Goal: Task Accomplishment & Management: Manage account settings

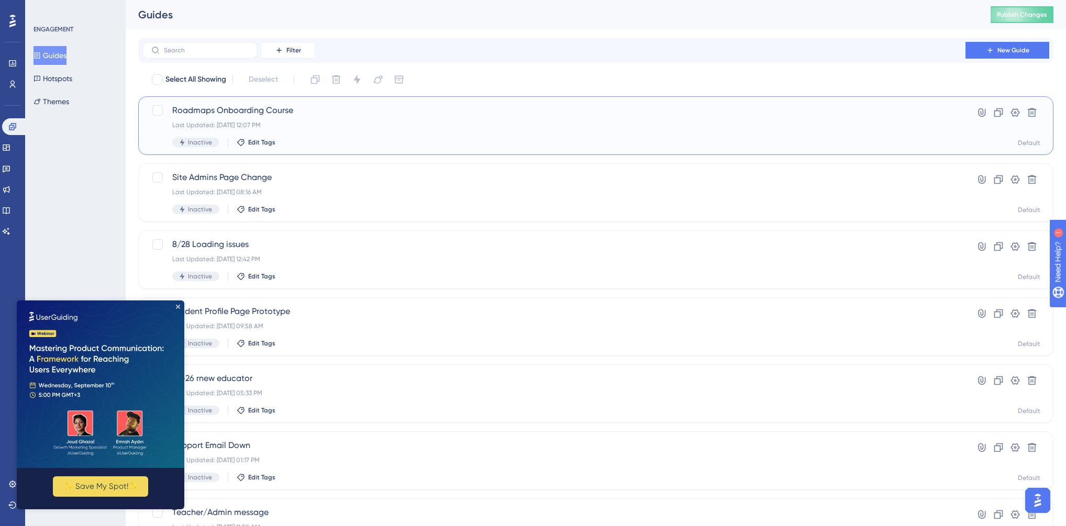
click at [411, 130] on div "Roadmaps Onboarding Course Last Updated: [DATE] 12:07 PM Inactive Edit Tags" at bounding box center [554, 125] width 764 height 43
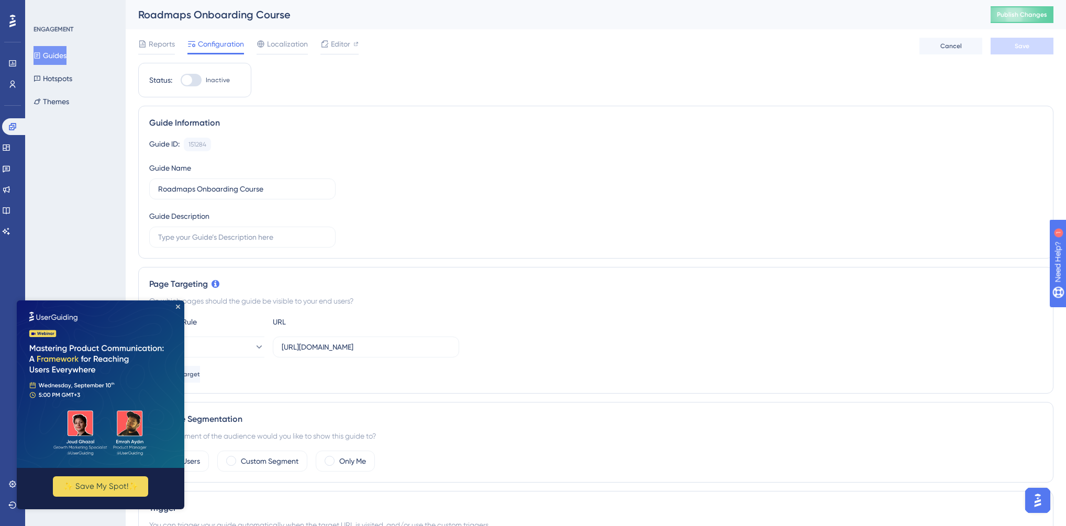
click at [195, 82] on div at bounding box center [191, 80] width 21 height 13
click at [181, 81] on input "Inactive" at bounding box center [180, 80] width 1 height 1
checkbox input "true"
click at [174, 306] on img at bounding box center [101, 385] width 168 height 168
click at [178, 305] on icon "Close Preview" at bounding box center [178, 307] width 4 height 4
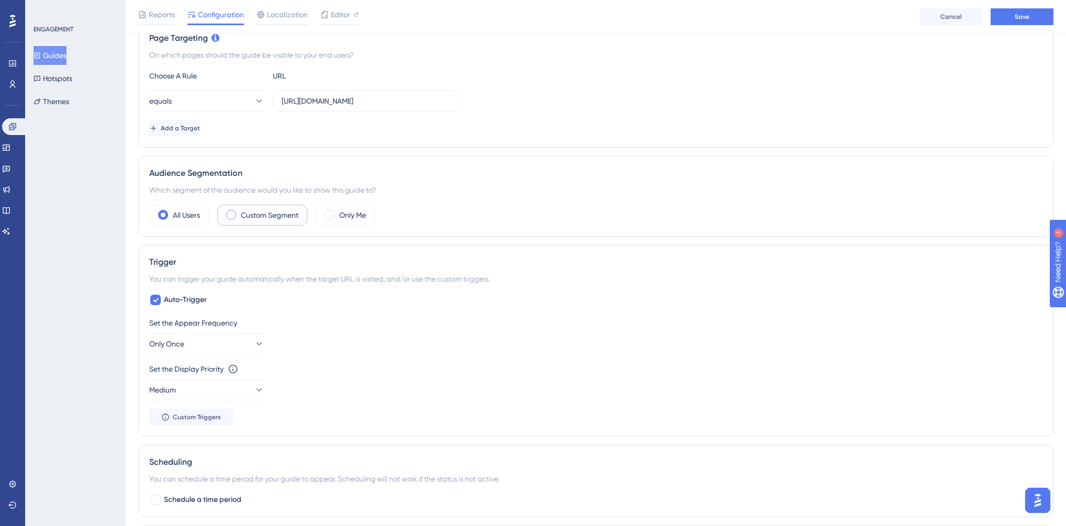
scroll to position [251, 0]
click at [268, 217] on label "Custom Segment" at bounding box center [270, 214] width 58 height 13
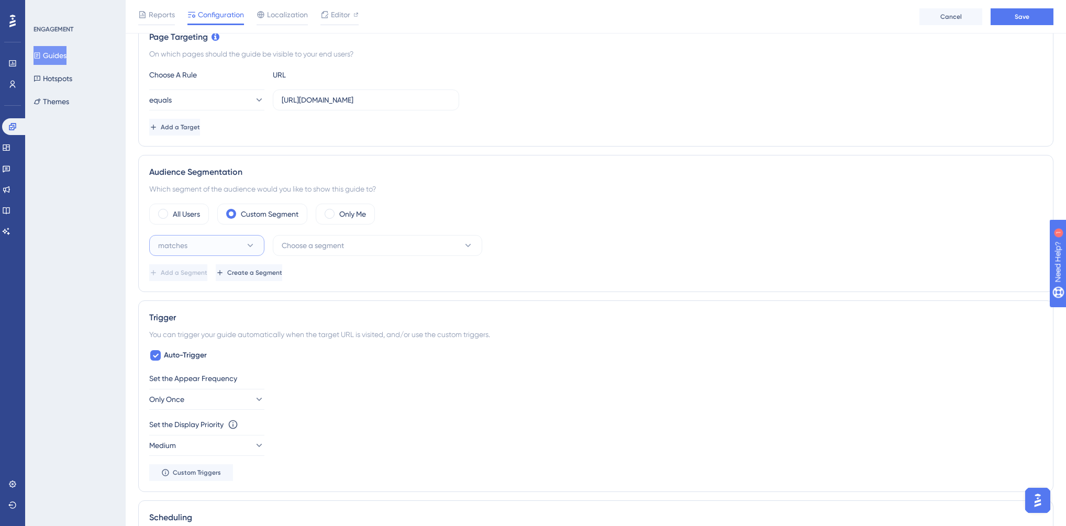
click at [211, 244] on button "matches" at bounding box center [206, 245] width 115 height 21
click at [235, 241] on button "matches" at bounding box center [206, 245] width 115 height 21
click at [308, 240] on span "Choose a segment" at bounding box center [313, 245] width 62 height 13
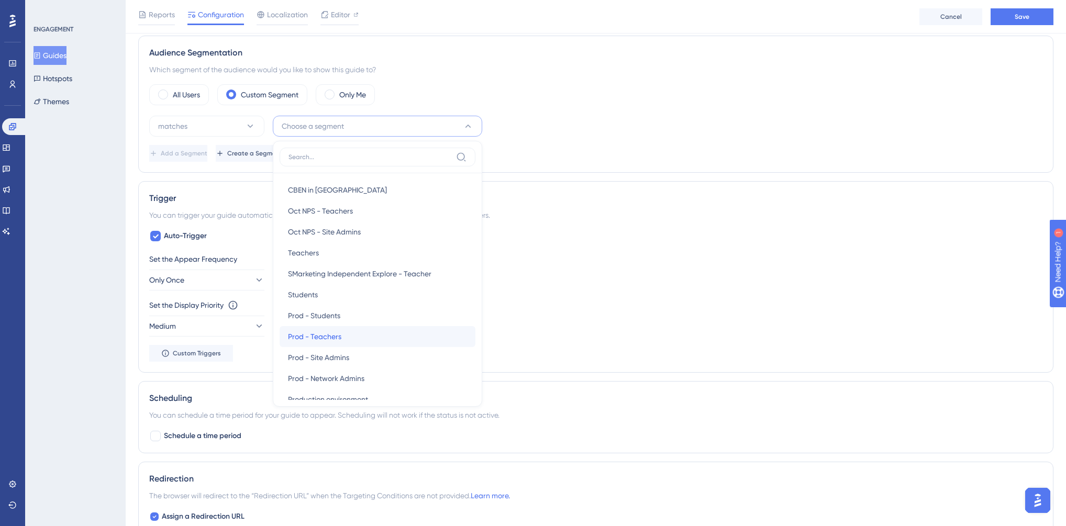
click at [330, 334] on span "Prod - Teachers" at bounding box center [314, 336] width 53 height 13
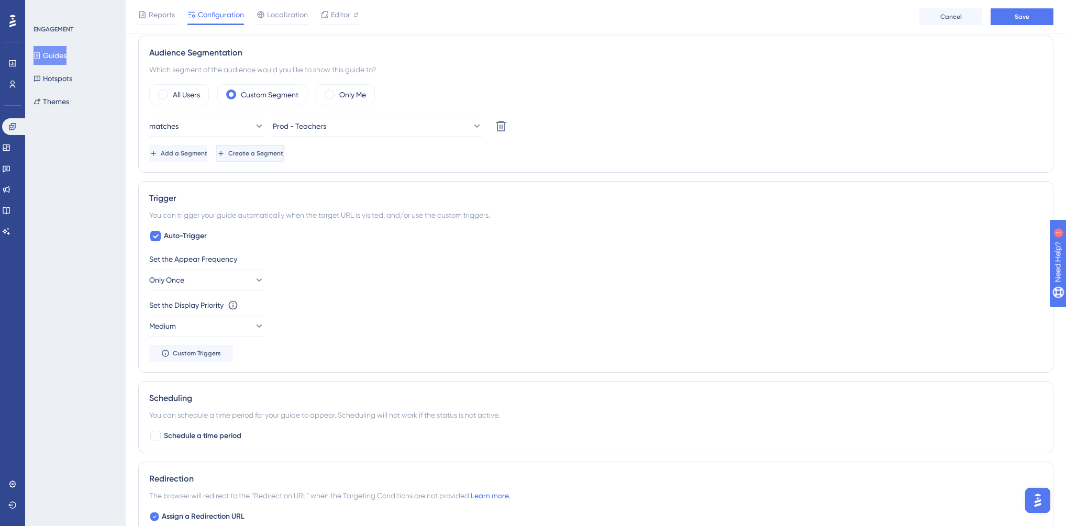
click at [283, 151] on span "Create a Segment" at bounding box center [255, 153] width 55 height 8
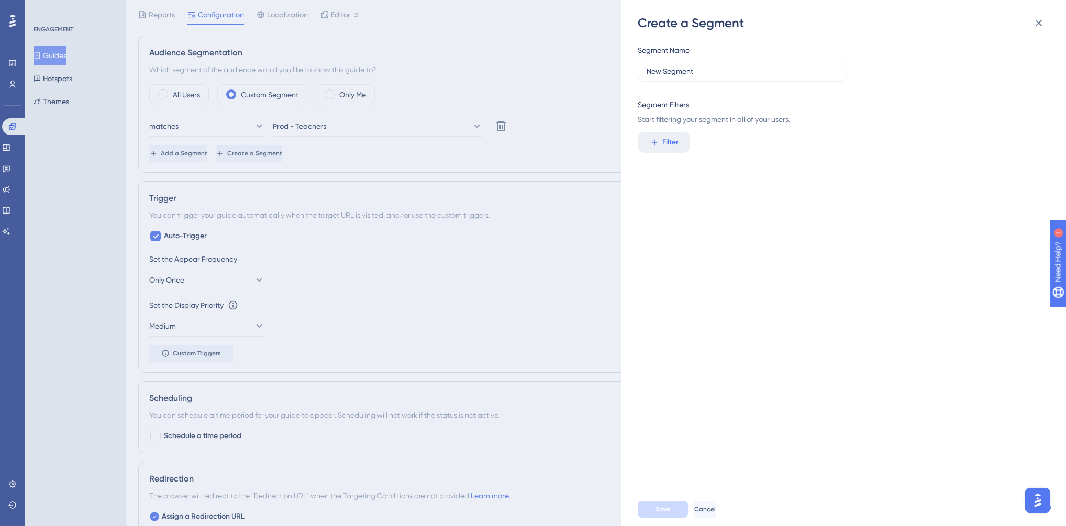
click at [467, 155] on div "Create a Segment Segment Name New Segment Segment Filters Start filtering your …" at bounding box center [533, 263] width 1066 height 526
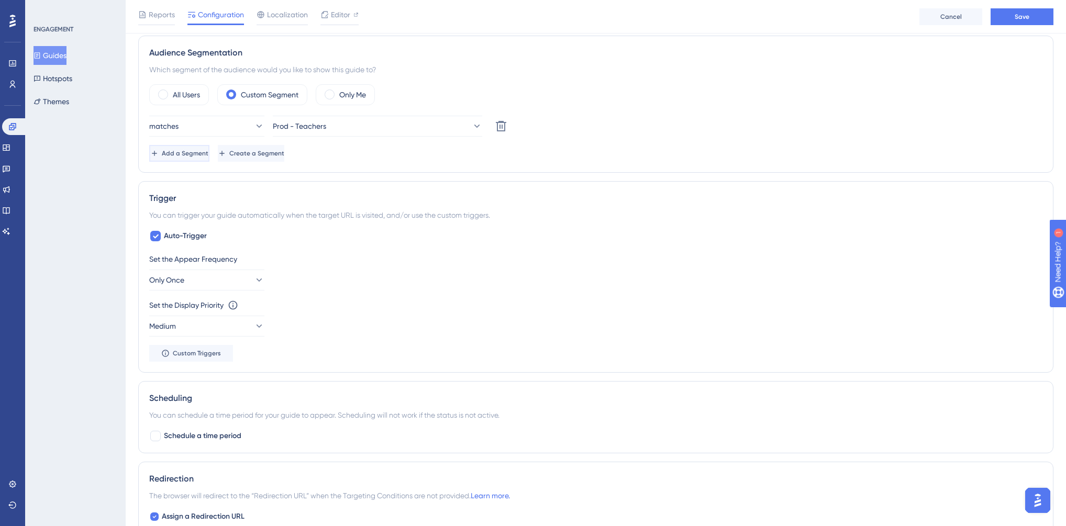
click at [208, 149] on span "Add a Segment" at bounding box center [185, 153] width 47 height 8
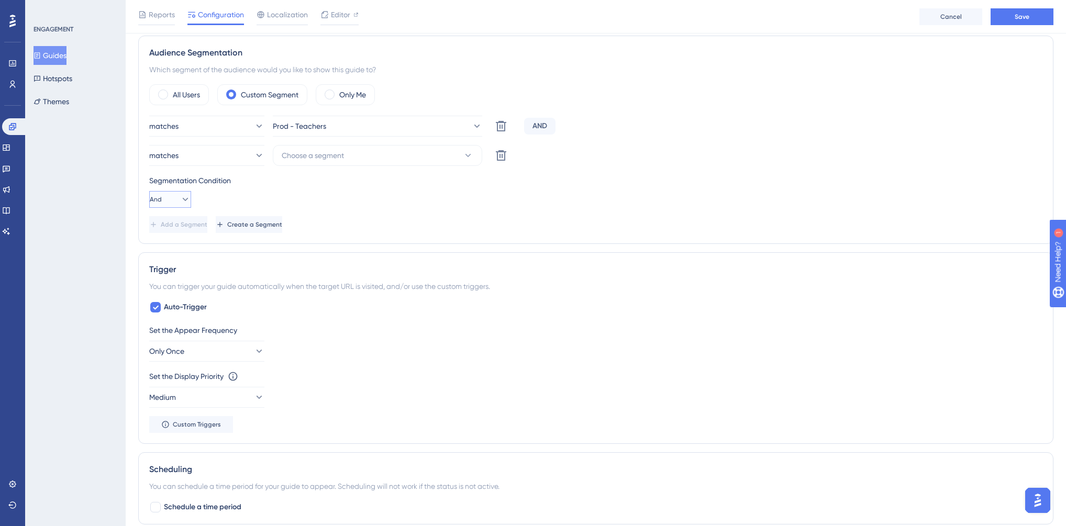
click at [160, 195] on span "And" at bounding box center [156, 199] width 12 height 8
click at [165, 248] on span "Or" at bounding box center [164, 250] width 8 height 13
click at [310, 157] on span "Choose a segment" at bounding box center [313, 155] width 62 height 13
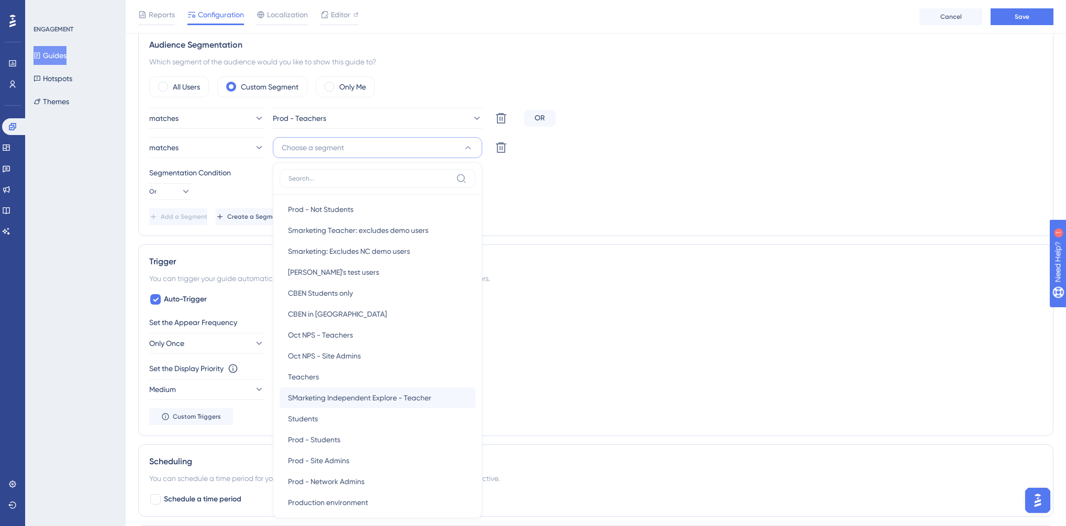
scroll to position [168, 0]
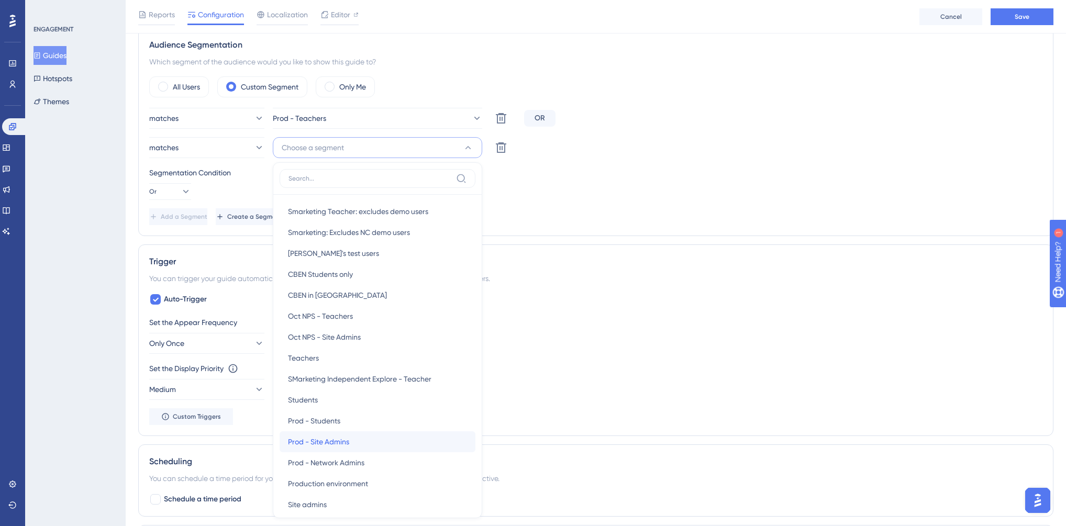
click at [342, 443] on span "Prod - Site Admins" at bounding box center [318, 442] width 61 height 13
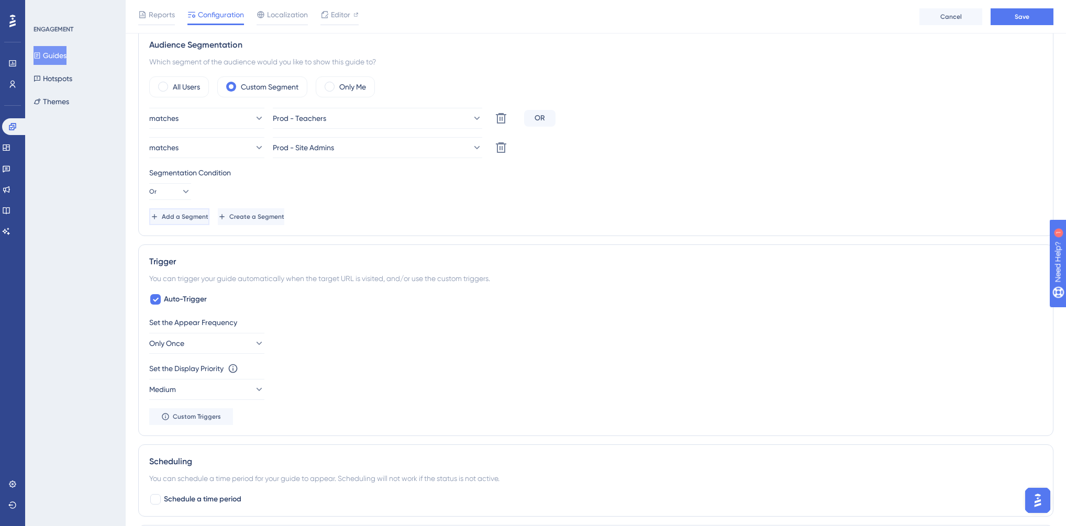
click at [191, 216] on span "Add a Segment" at bounding box center [185, 217] width 47 height 8
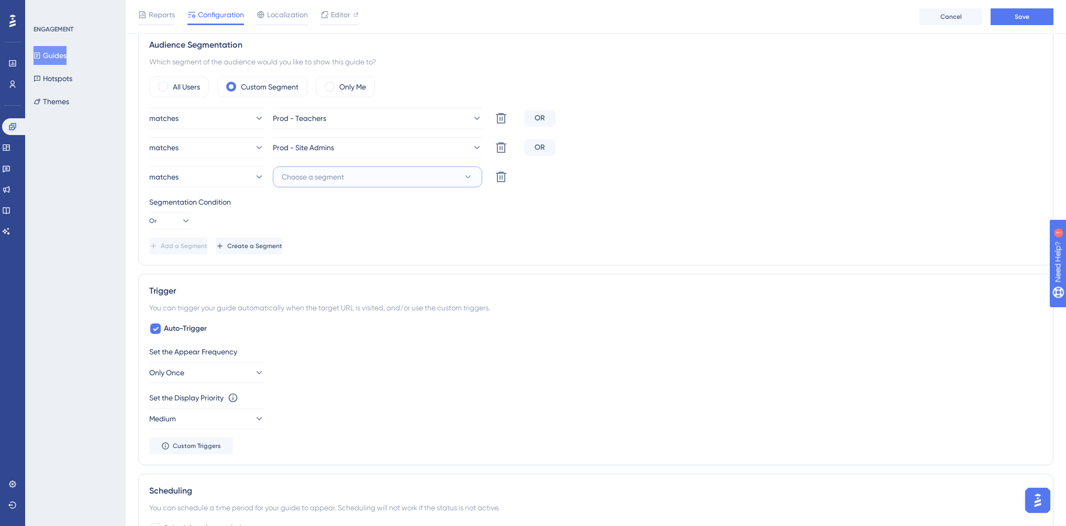
click at [333, 174] on span "Choose a segment" at bounding box center [313, 177] width 62 height 13
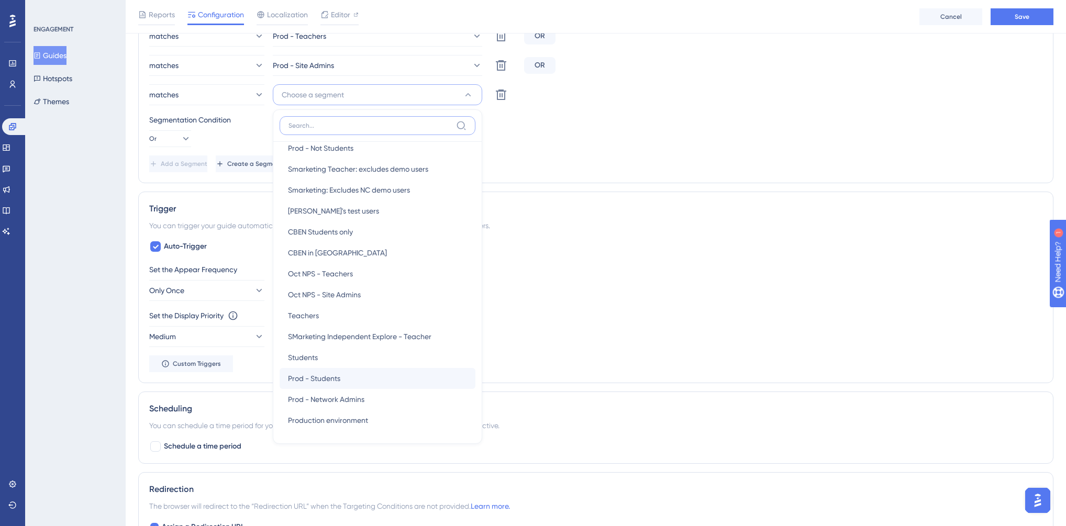
scroll to position [198, 0]
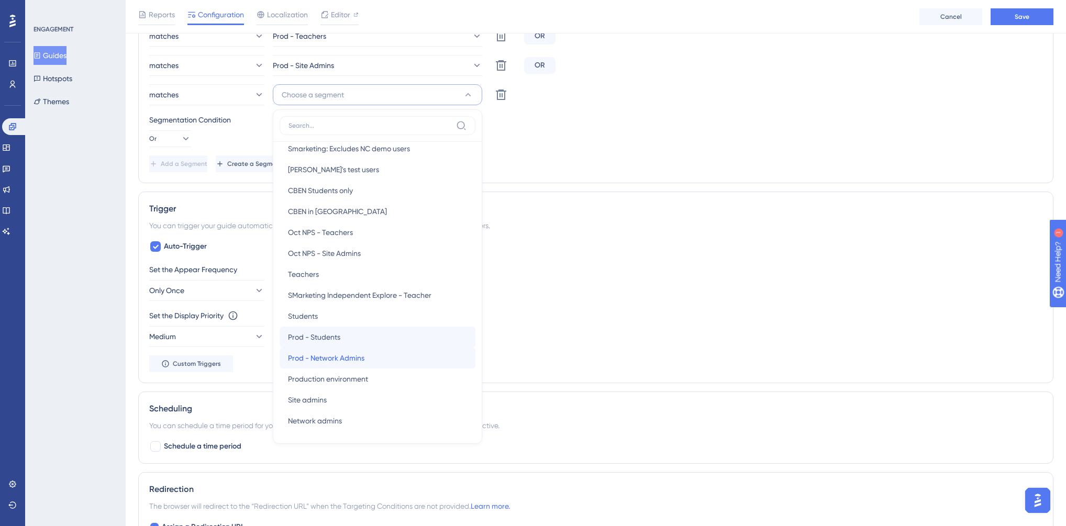
click at [367, 356] on div "Prod - Network Admins Prod - Network Admins" at bounding box center [377, 358] width 179 height 21
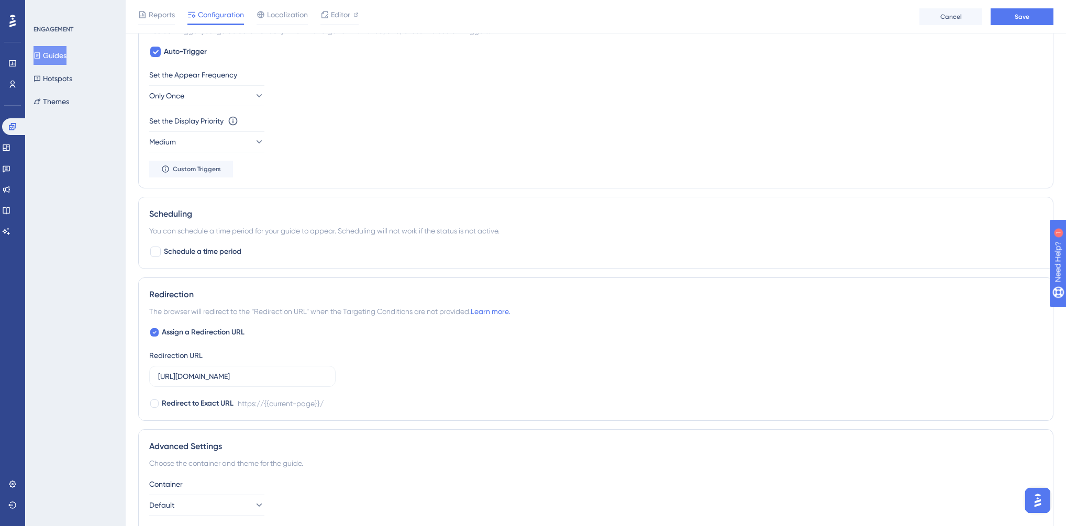
scroll to position [670, 0]
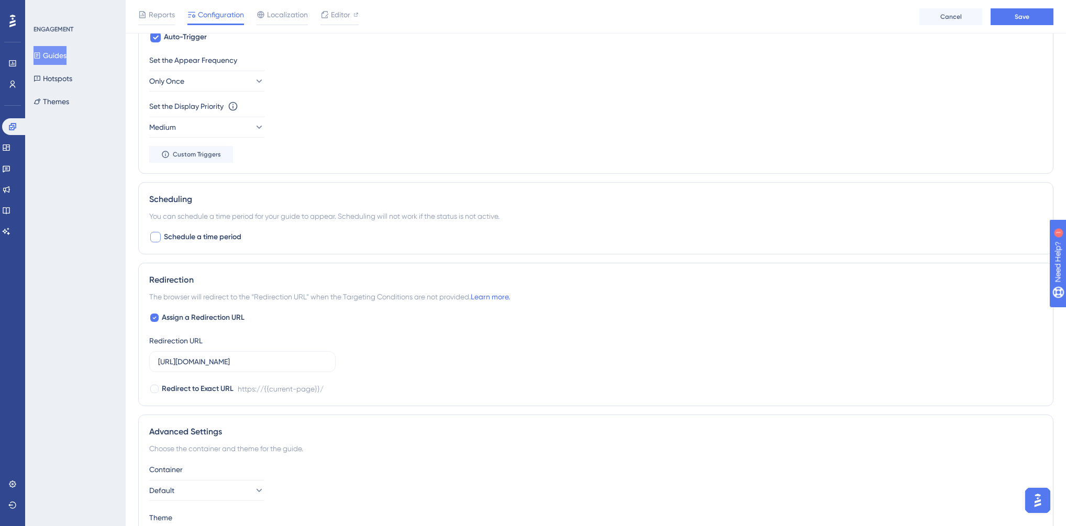
click at [157, 239] on div at bounding box center [155, 237] width 10 height 10
checkbox input "true"
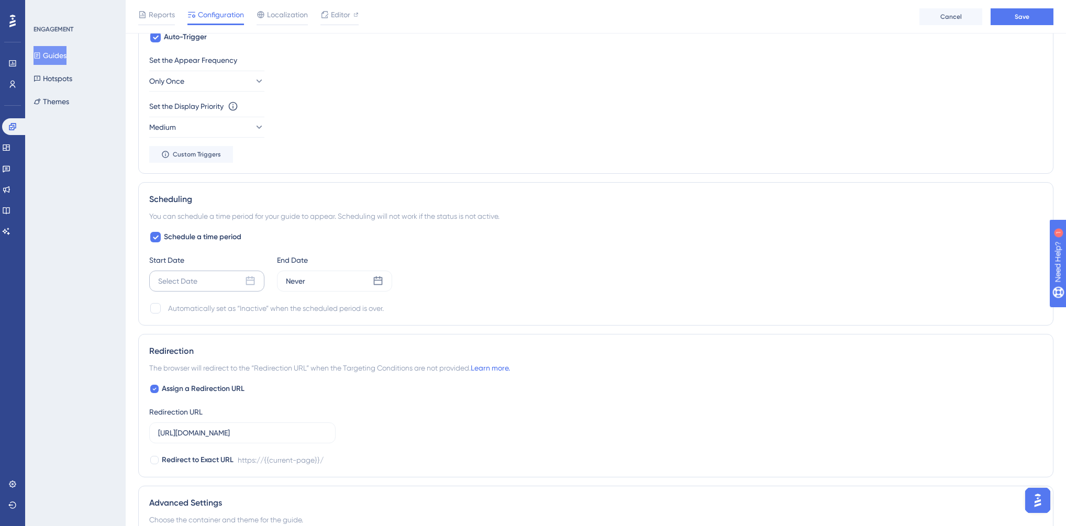
click at [195, 284] on div "Select Date" at bounding box center [177, 281] width 39 height 13
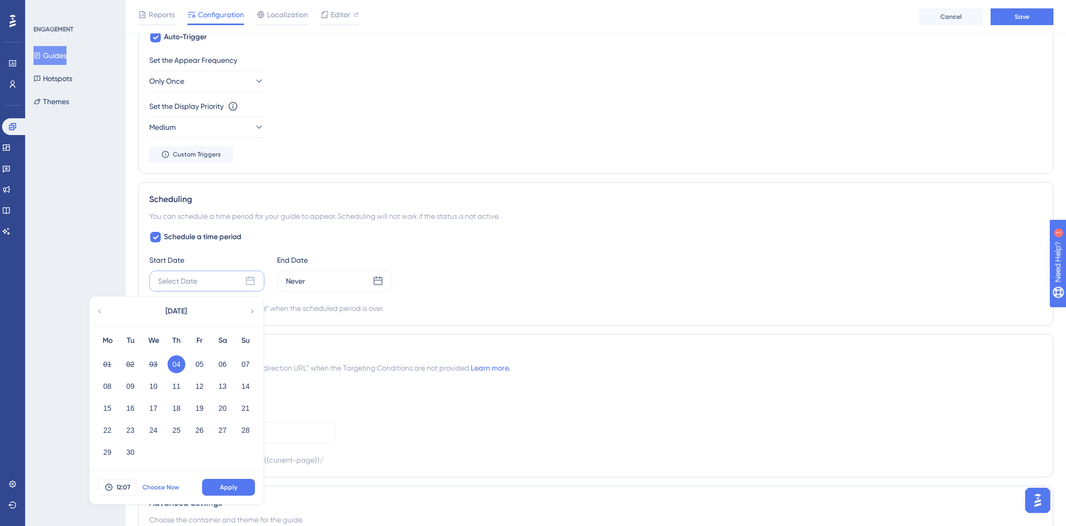
click at [149, 487] on span "Choose Now" at bounding box center [160, 487] width 37 height 8
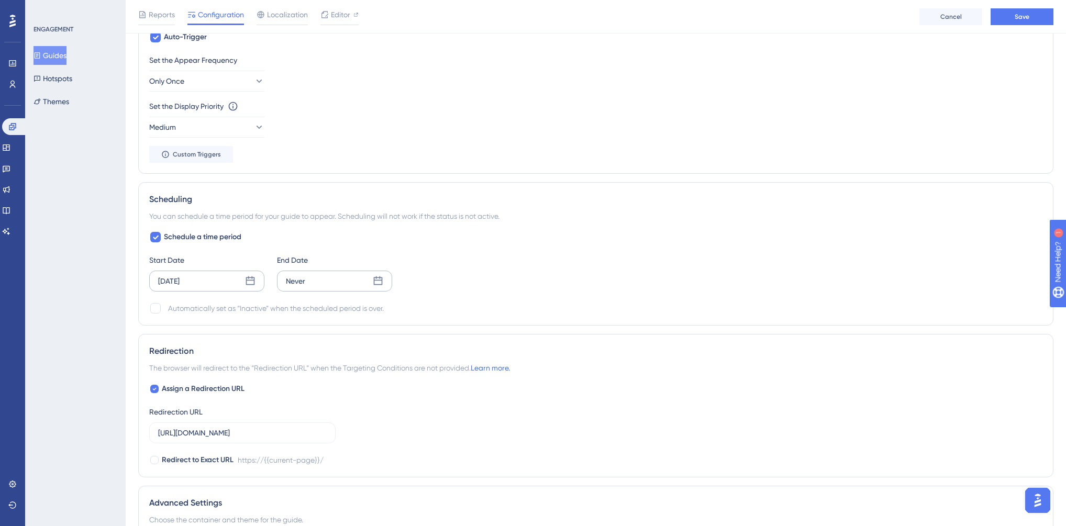
click at [321, 277] on div "Never" at bounding box center [334, 281] width 115 height 21
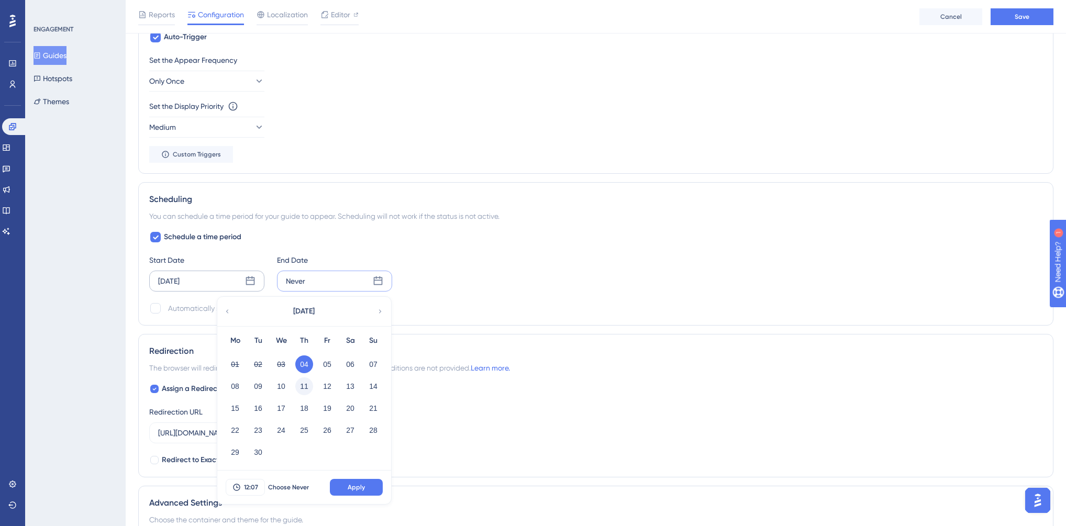
click at [306, 384] on button "11" at bounding box center [304, 387] width 18 height 18
click at [363, 489] on span "Apply" at bounding box center [356, 487] width 17 height 8
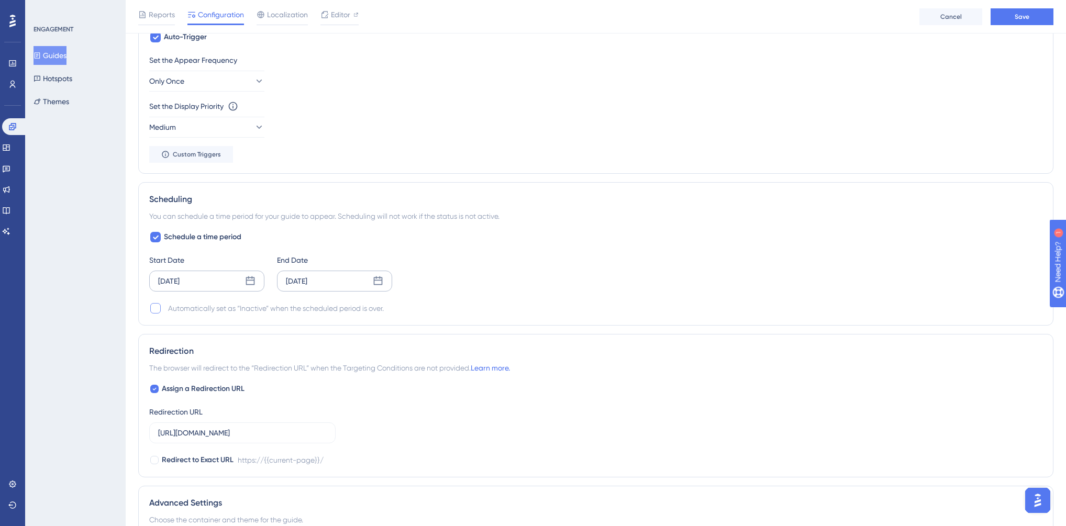
click at [153, 308] on div at bounding box center [155, 308] width 10 height 10
checkbox input "true"
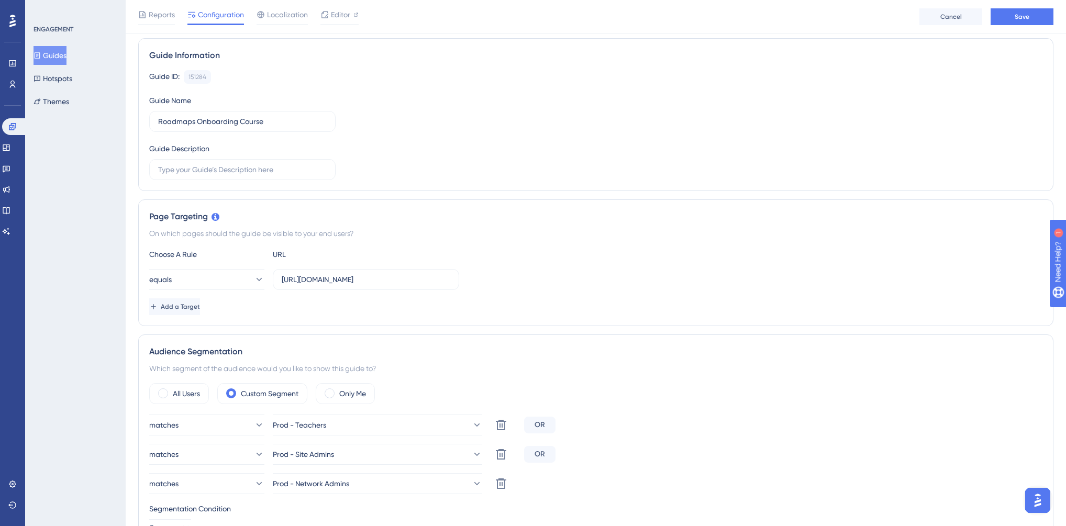
scroll to position [0, 0]
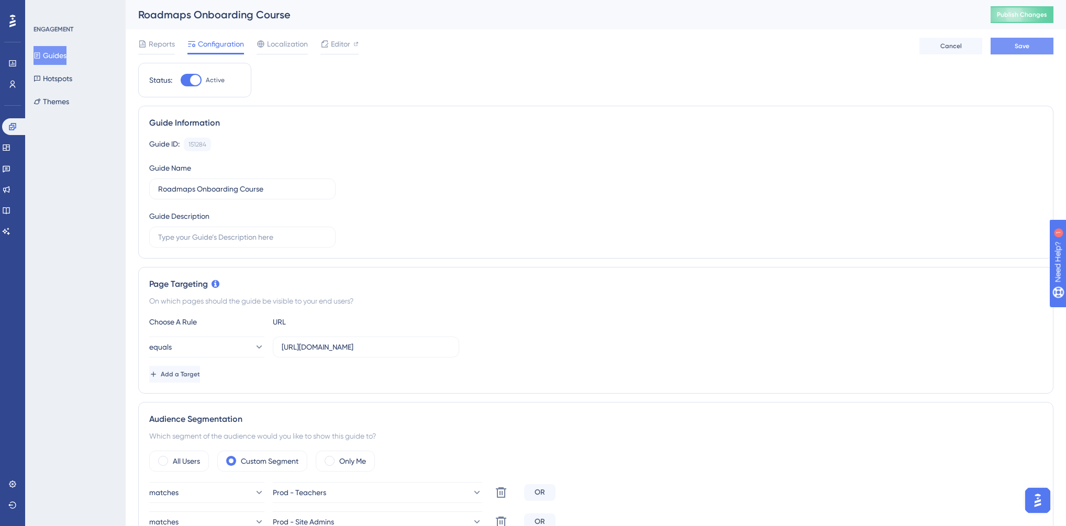
click at [1037, 52] on button "Save" at bounding box center [1022, 46] width 63 height 17
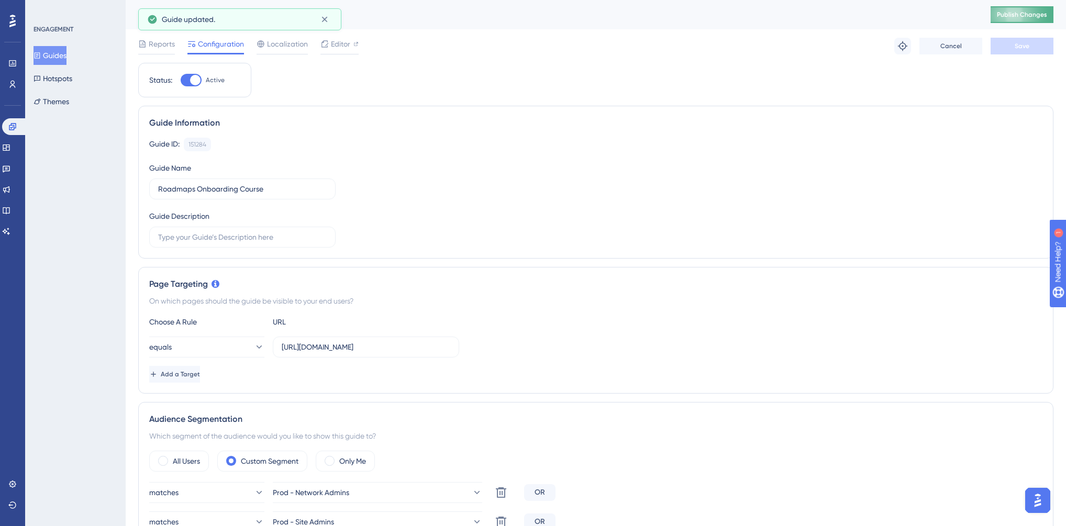
click at [1041, 17] on span "Publish Changes" at bounding box center [1022, 14] width 50 height 8
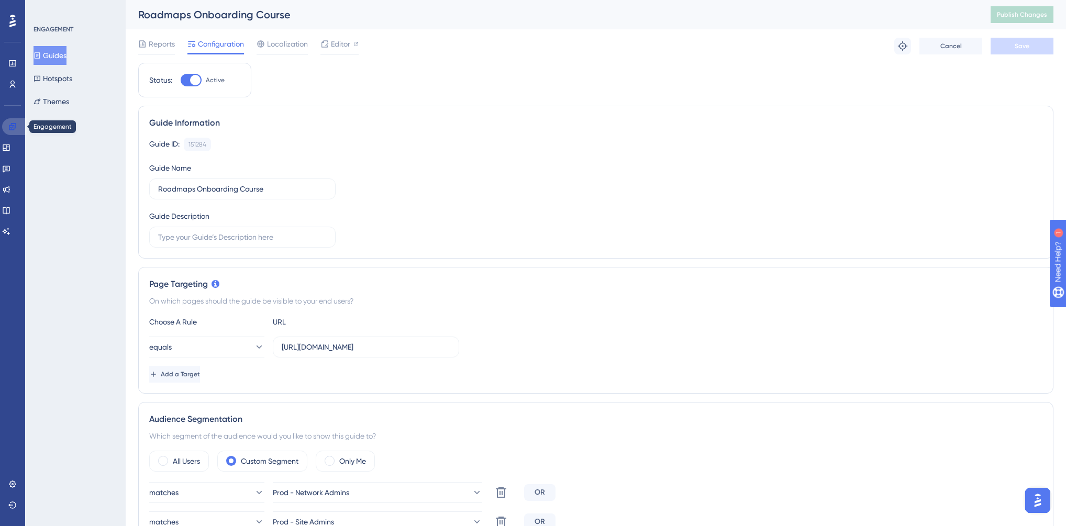
click at [9, 127] on icon at bounding box center [12, 126] width 7 height 7
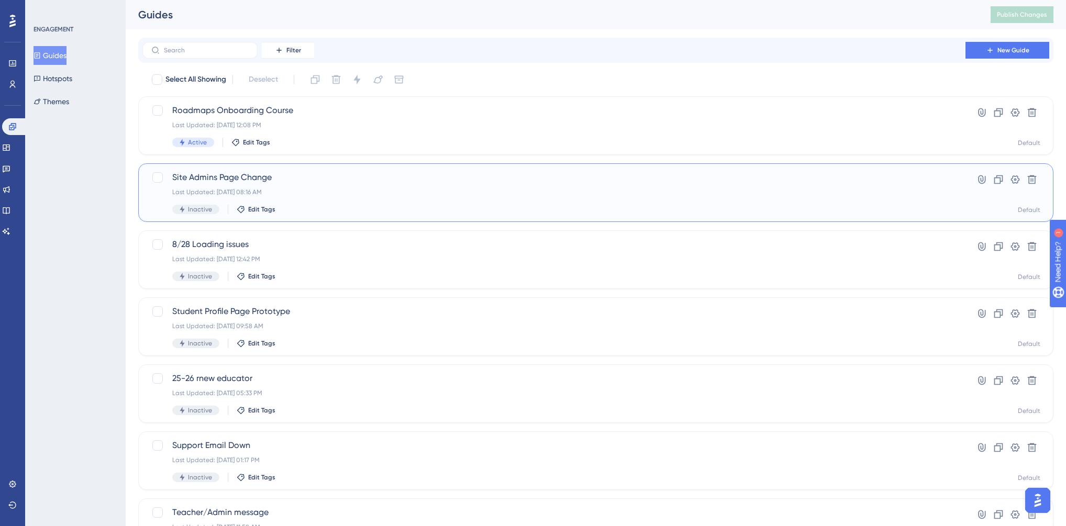
click at [350, 197] on div "Site Admins Page Change Last Updated: [DATE] 08:16 AM Inactive Edit Tags" at bounding box center [554, 192] width 764 height 43
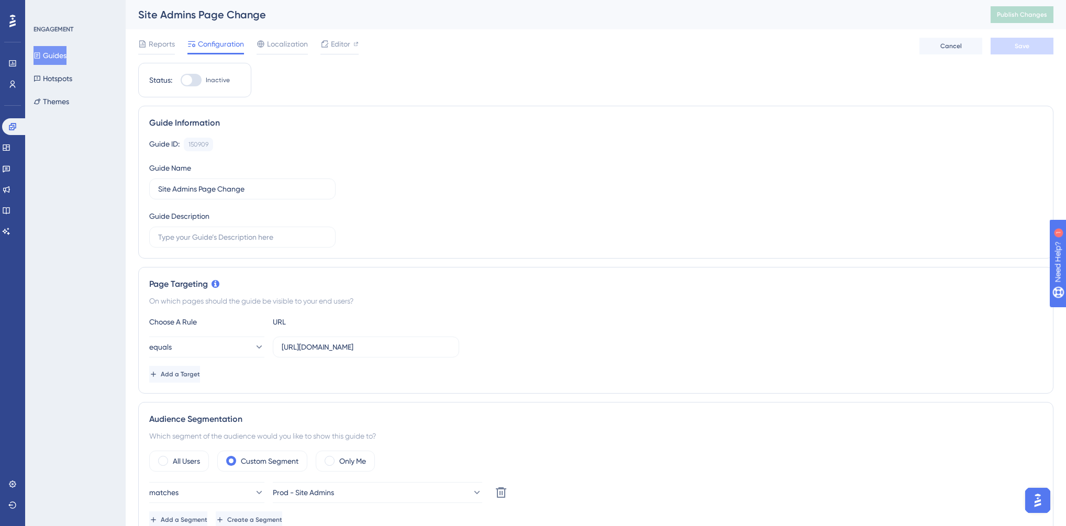
click at [189, 78] on div at bounding box center [187, 80] width 10 height 10
click at [181, 80] on input "Inactive" at bounding box center [180, 80] width 1 height 1
checkbox input "true"
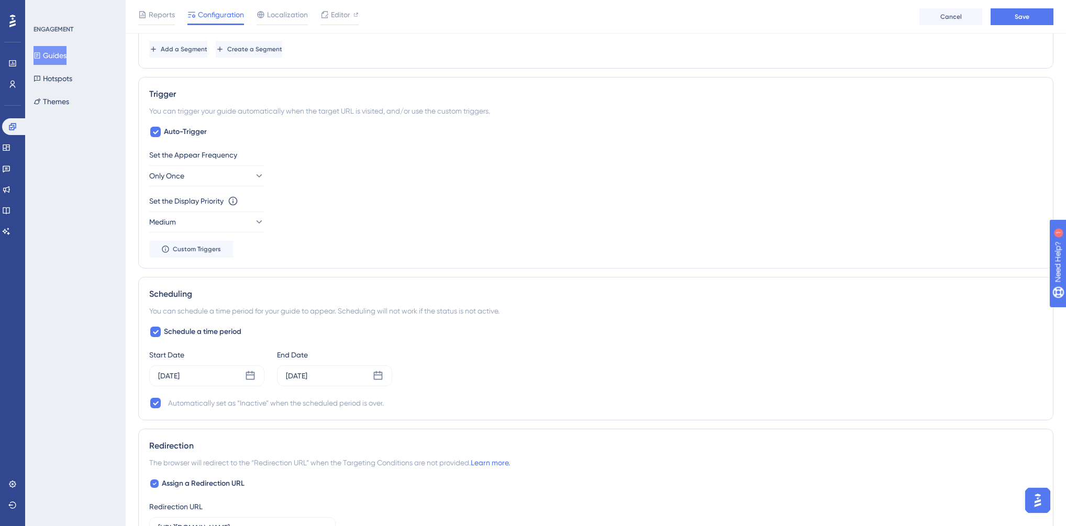
scroll to position [587, 0]
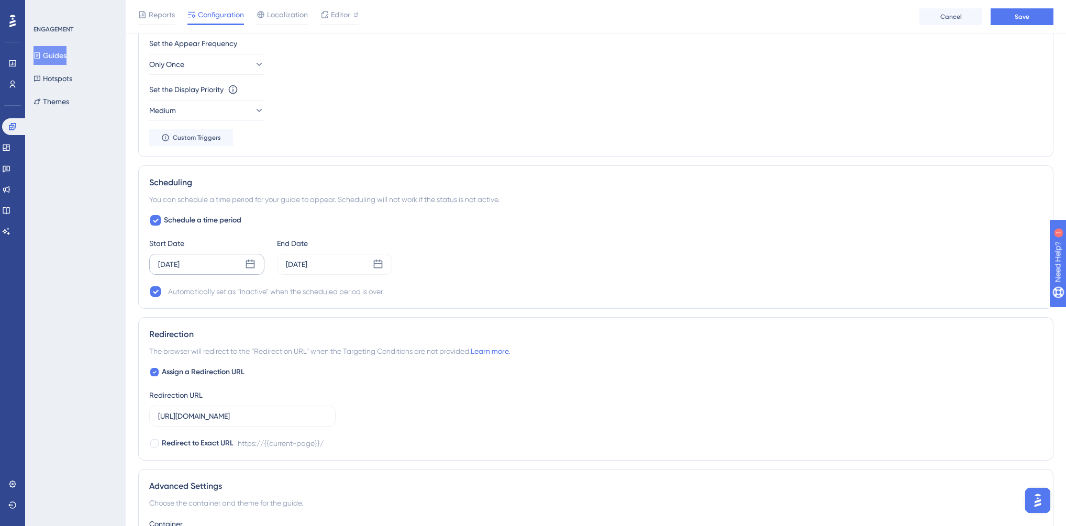
click at [212, 263] on div "[DATE]" at bounding box center [206, 264] width 115 height 21
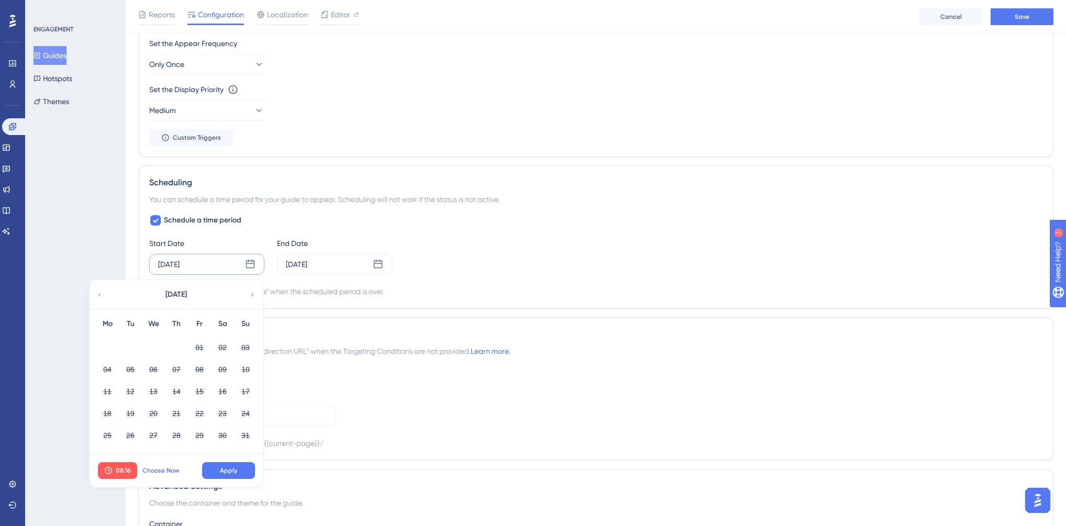
click at [161, 469] on span "Choose Now" at bounding box center [160, 471] width 37 height 8
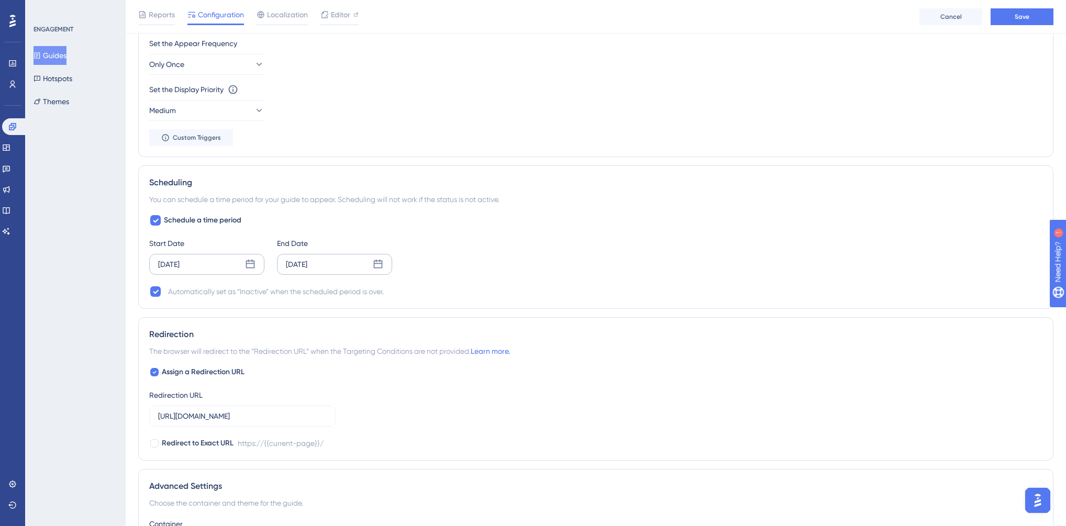
click at [327, 264] on div "[DATE]" at bounding box center [334, 264] width 115 height 21
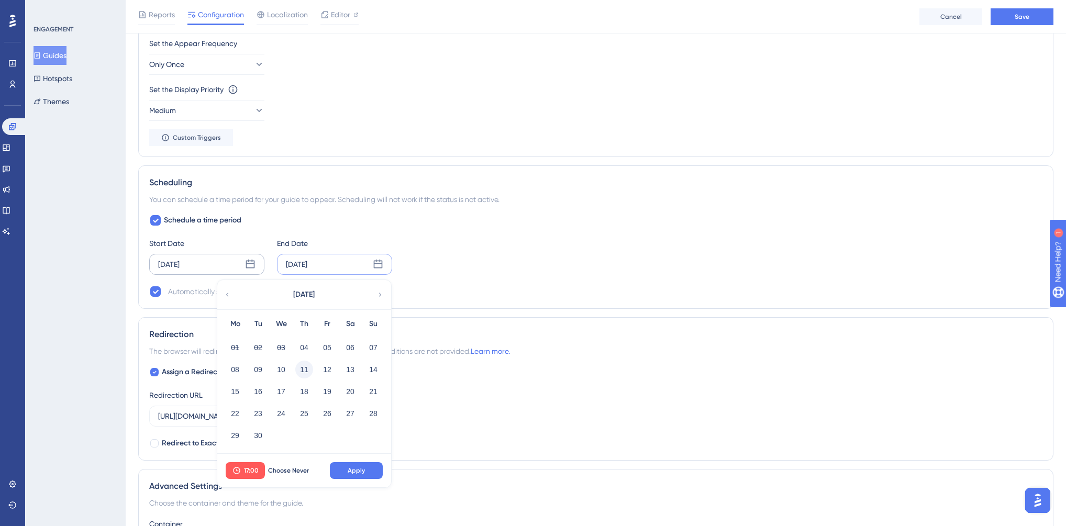
click at [304, 367] on button "11" at bounding box center [304, 370] width 18 height 18
click at [360, 469] on span "Apply" at bounding box center [356, 471] width 17 height 8
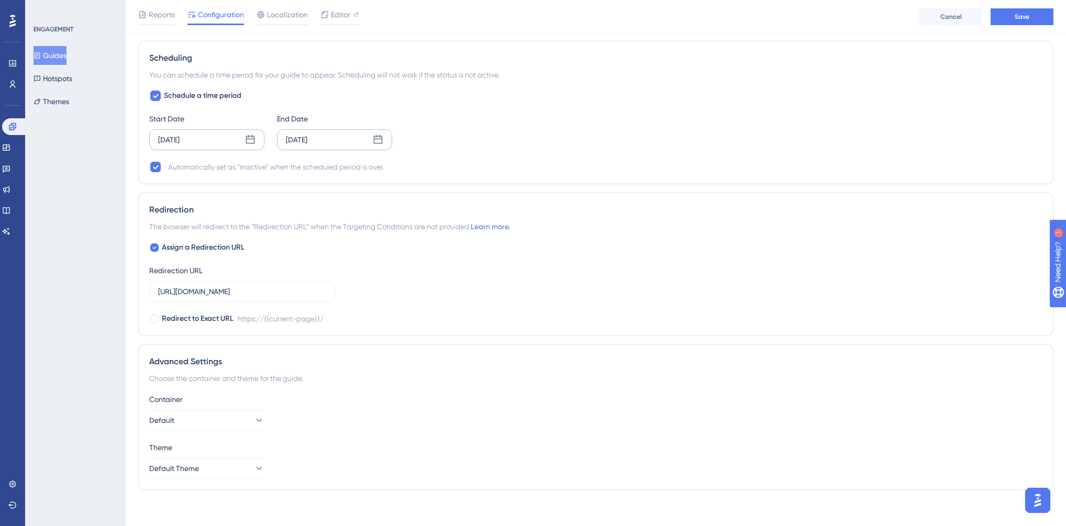
scroll to position [715, 0]
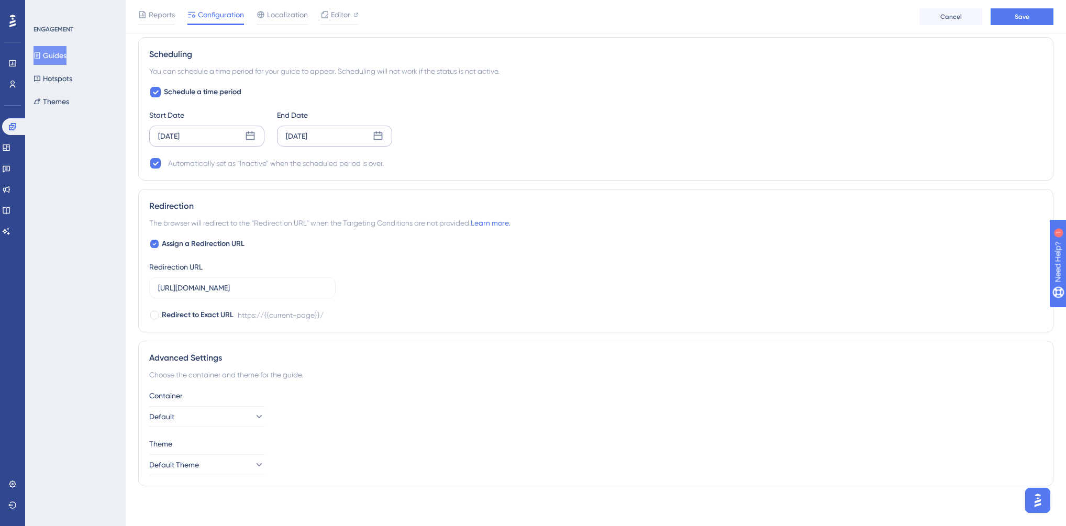
click at [295, 136] on div "[DATE]" at bounding box center [296, 136] width 21 height 13
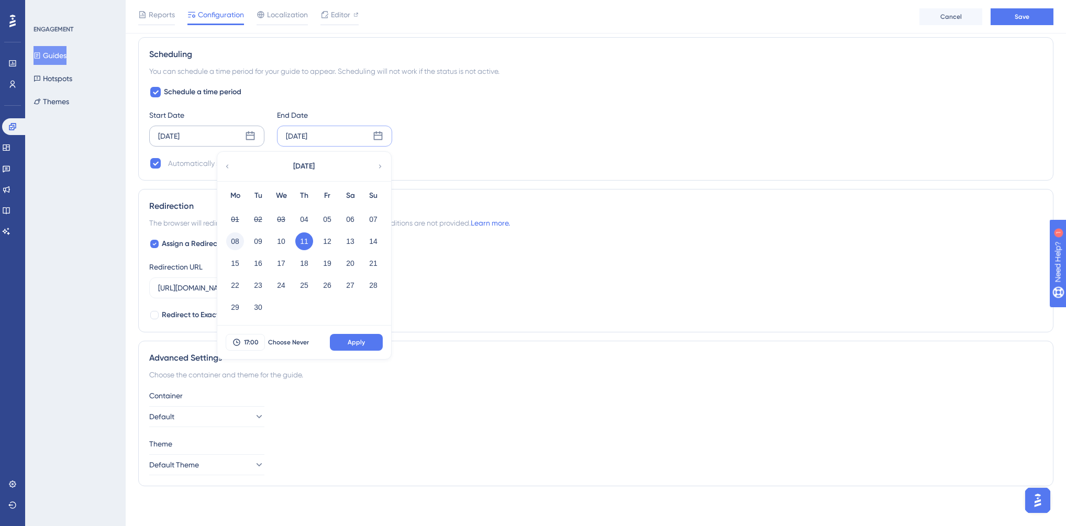
click at [235, 241] on button "08" at bounding box center [235, 242] width 18 height 18
click at [355, 341] on span "Apply" at bounding box center [356, 342] width 17 height 8
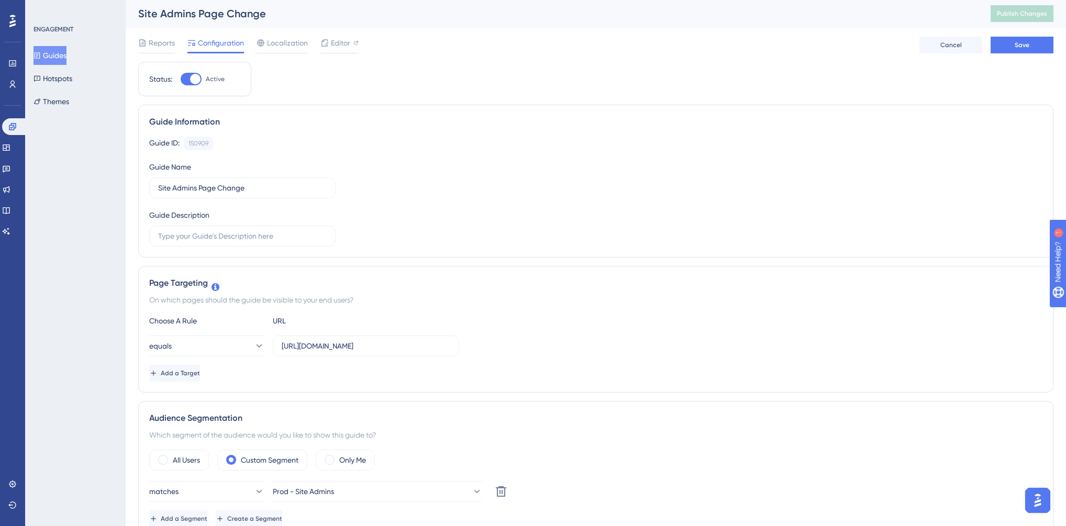
scroll to position [0, 0]
click at [1008, 43] on button "Save" at bounding box center [1022, 46] width 63 height 17
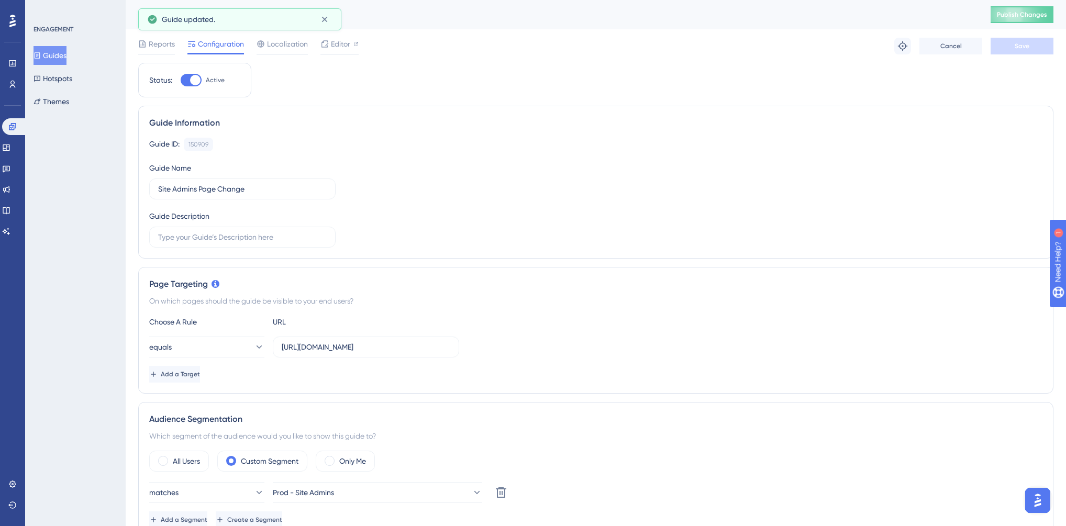
click at [1023, 13] on span "Publish Changes" at bounding box center [1022, 14] width 50 height 8
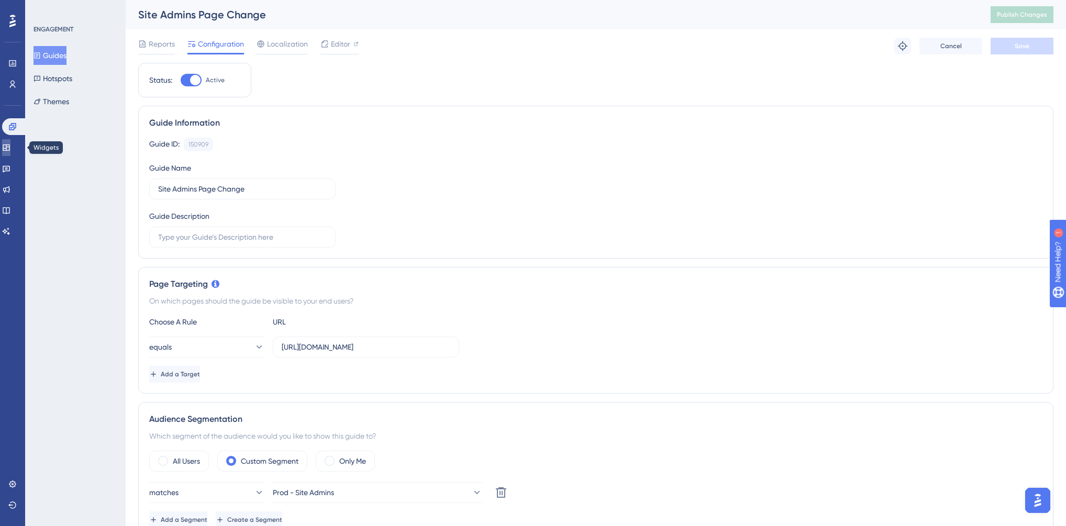
click at [10, 153] on link at bounding box center [6, 147] width 8 height 17
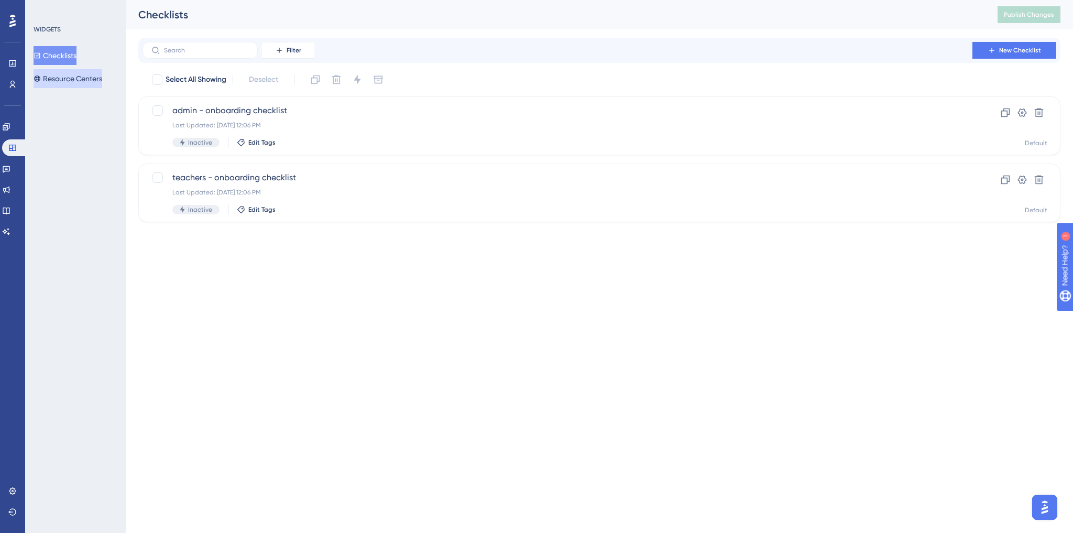
click at [82, 79] on button "Resource Centers" at bounding box center [68, 78] width 69 height 19
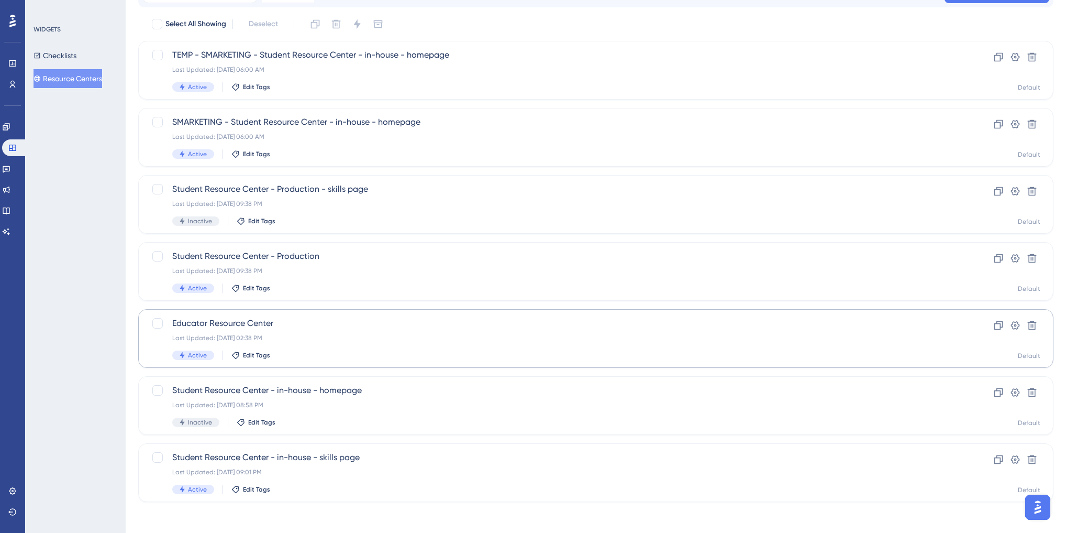
scroll to position [58, 0]
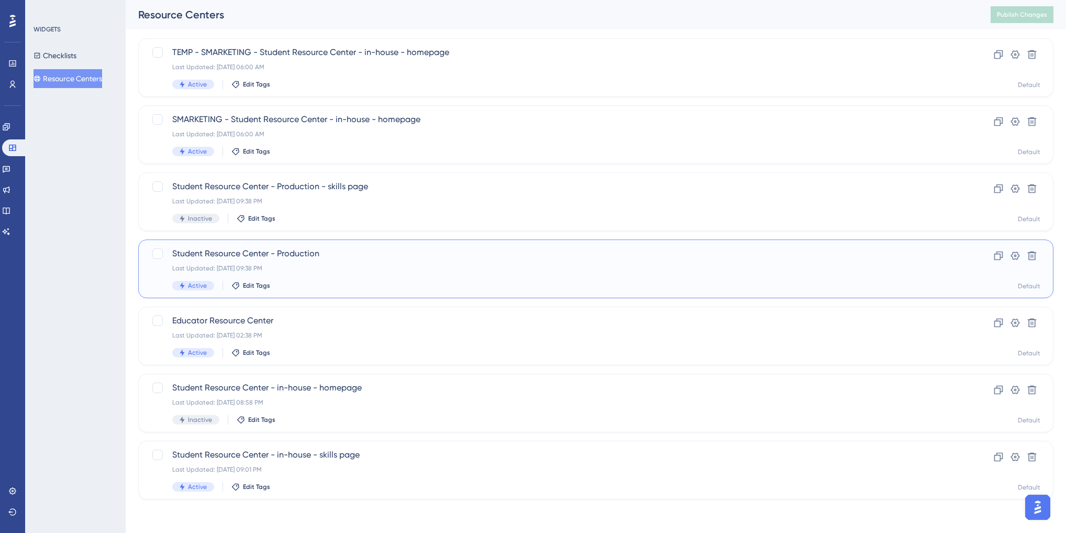
click at [382, 280] on div "Student Resource Center - Production Last Updated: [DATE] 09:38 PM Active Edit …" at bounding box center [554, 268] width 764 height 43
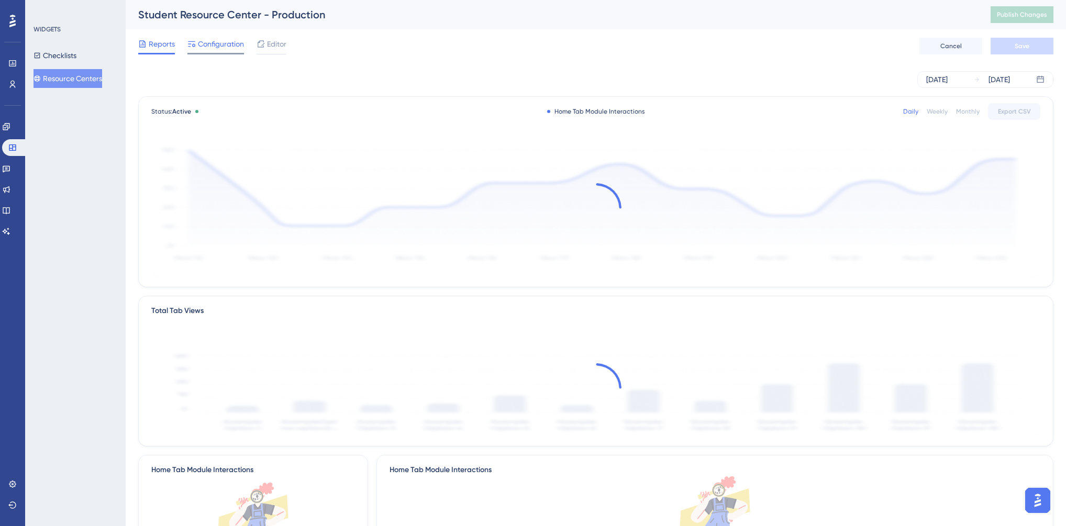
click at [219, 42] on span "Configuration" at bounding box center [221, 44] width 46 height 13
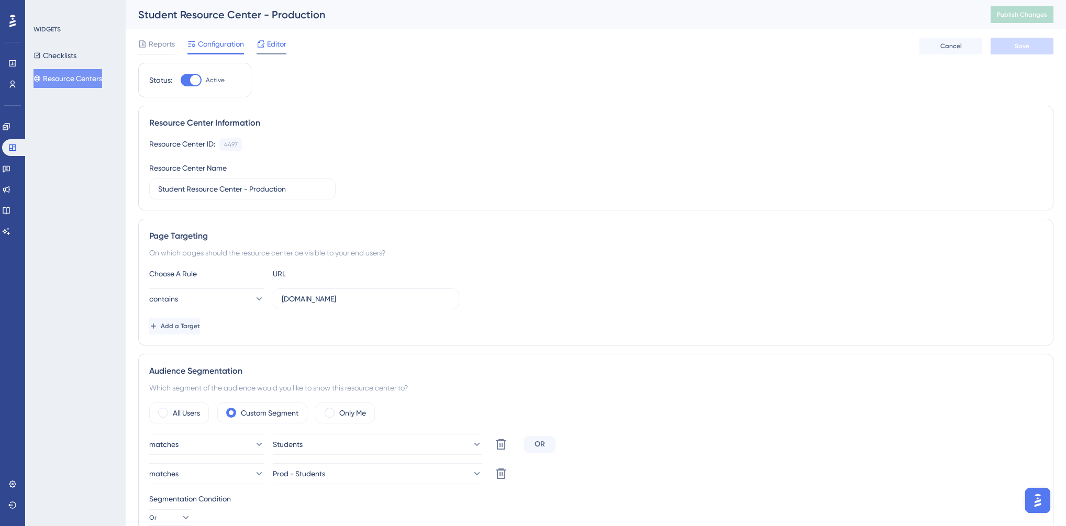
click at [274, 45] on span "Editor" at bounding box center [276, 44] width 19 height 13
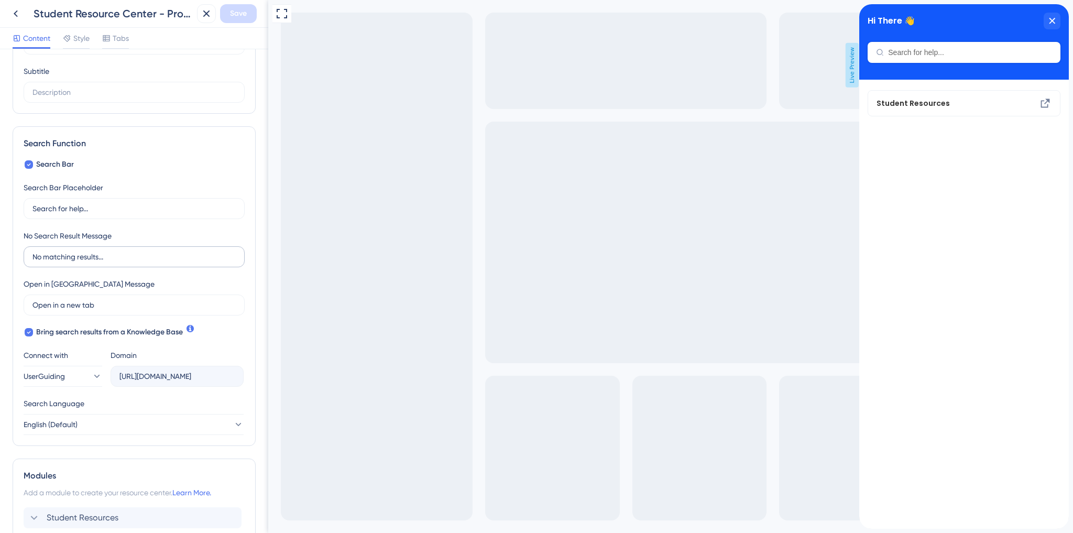
scroll to position [84, 0]
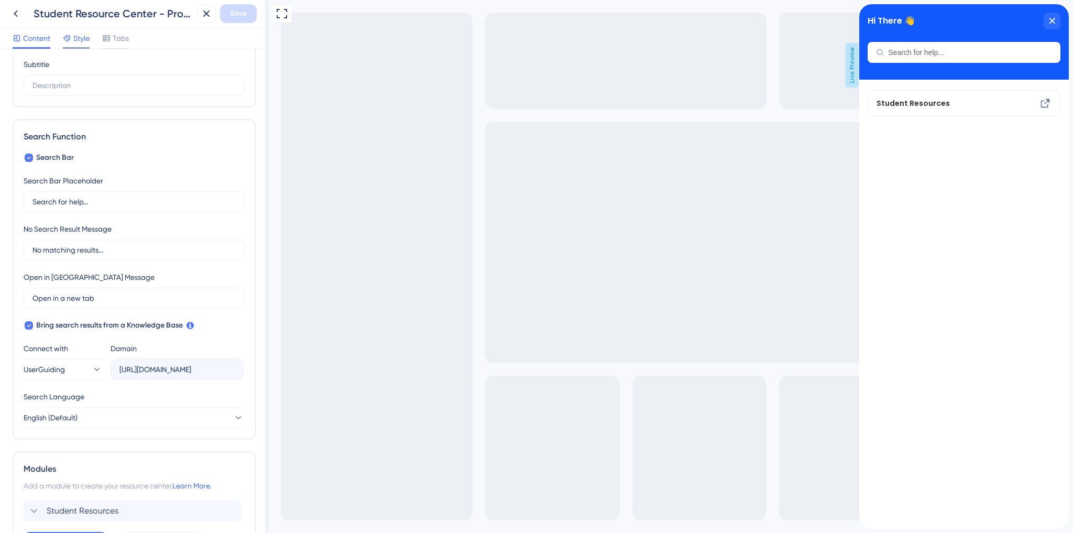
click at [80, 38] on span "Style" at bounding box center [81, 38] width 16 height 13
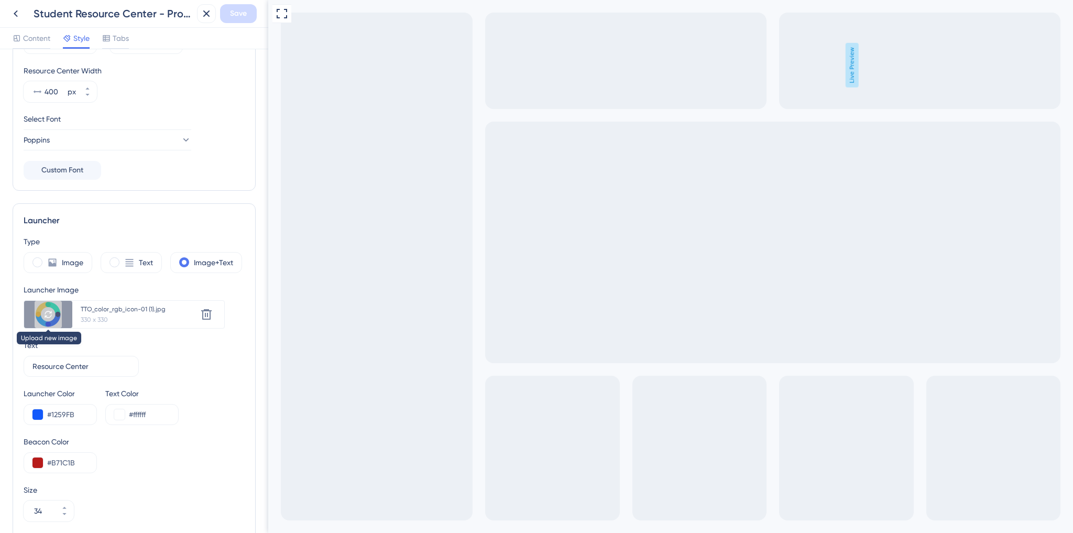
click at [52, 316] on icon at bounding box center [48, 314] width 8 height 8
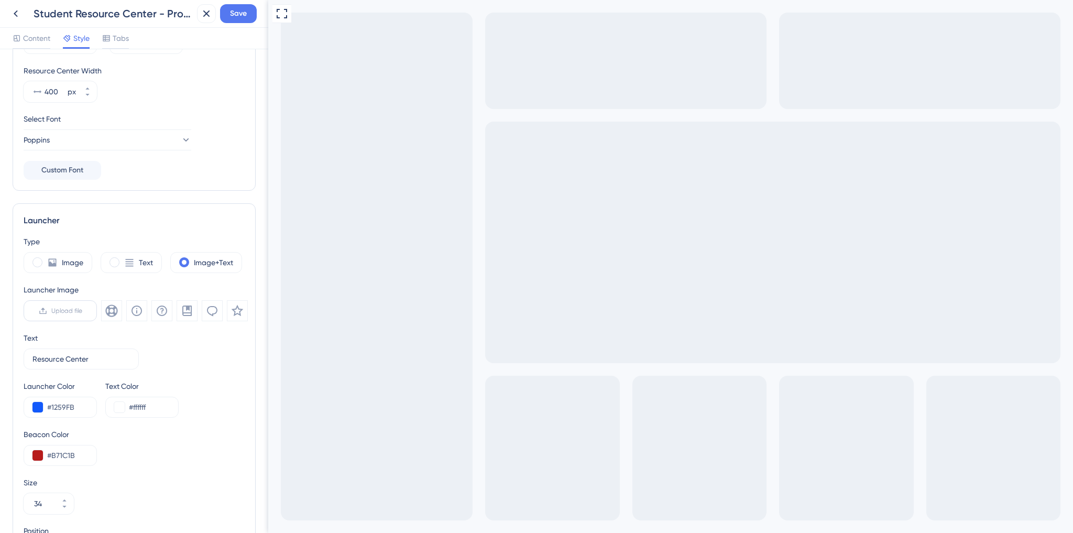
click at [52, 315] on label "Upload file" at bounding box center [60, 310] width 73 height 21
click at [82, 311] on input "Upload file" at bounding box center [82, 311] width 0 height 0
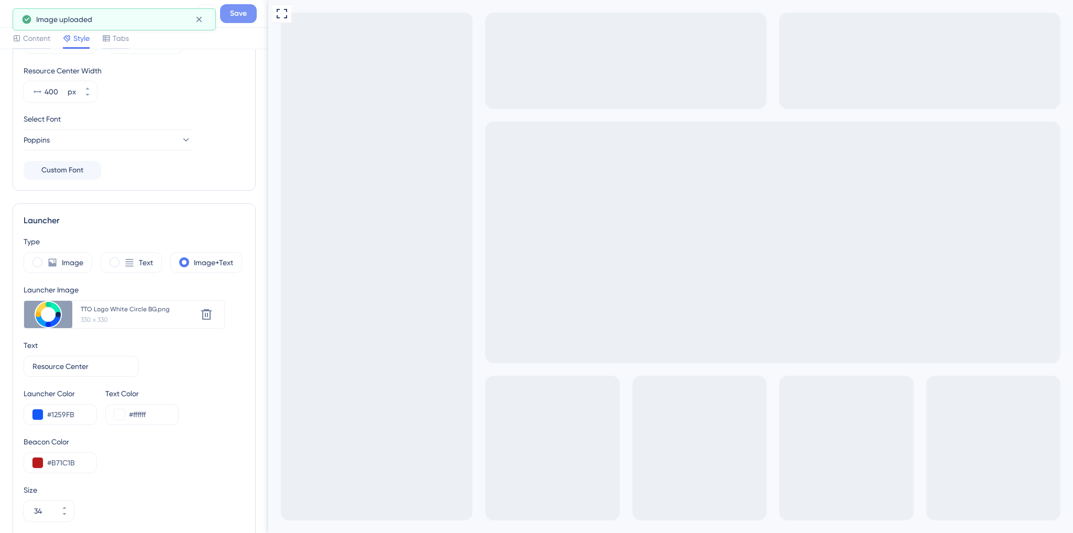
click at [247, 13] on button "Save" at bounding box center [238, 13] width 37 height 19
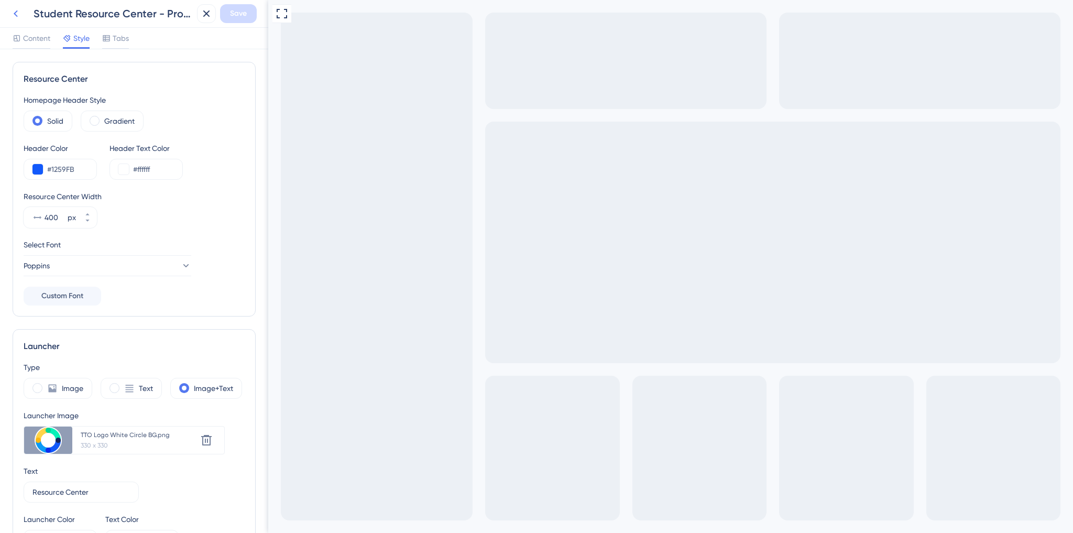
click at [16, 14] on icon at bounding box center [15, 13] width 13 height 13
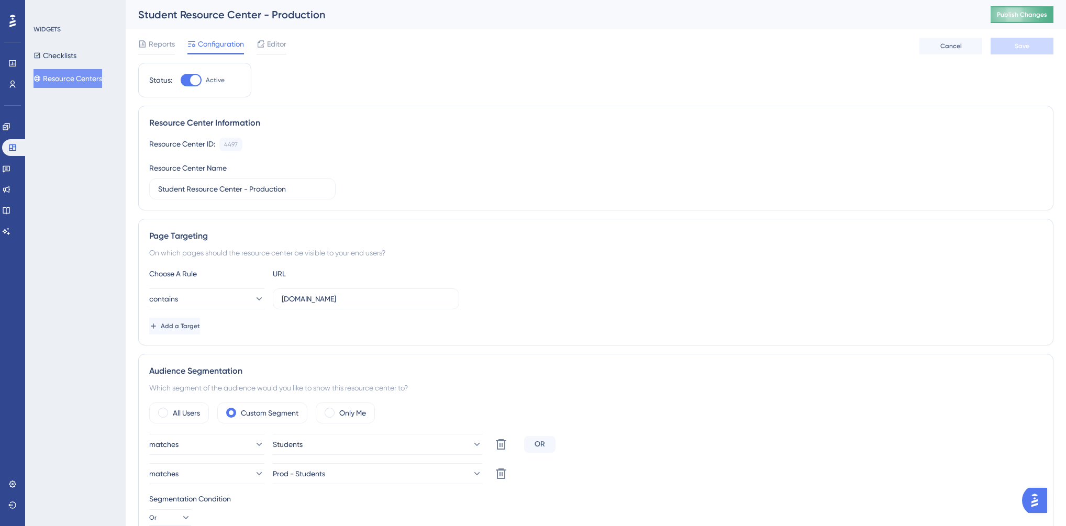
click at [1020, 14] on span "Publish Changes" at bounding box center [1022, 14] width 50 height 8
